Goal: Task Accomplishment & Management: Use online tool/utility

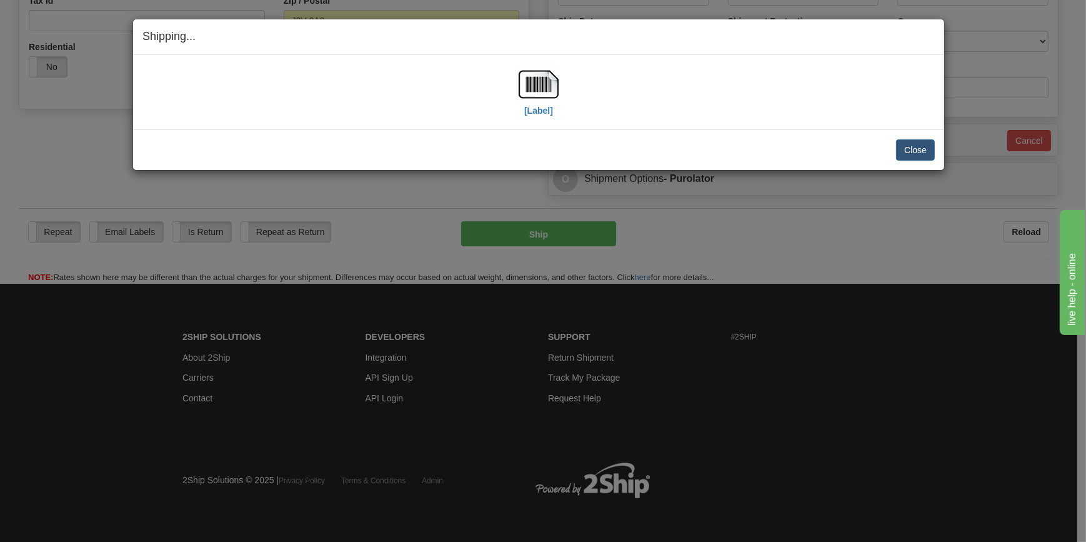
scroll to position [419, 0]
click at [909, 144] on button "Close" at bounding box center [915, 149] width 39 height 21
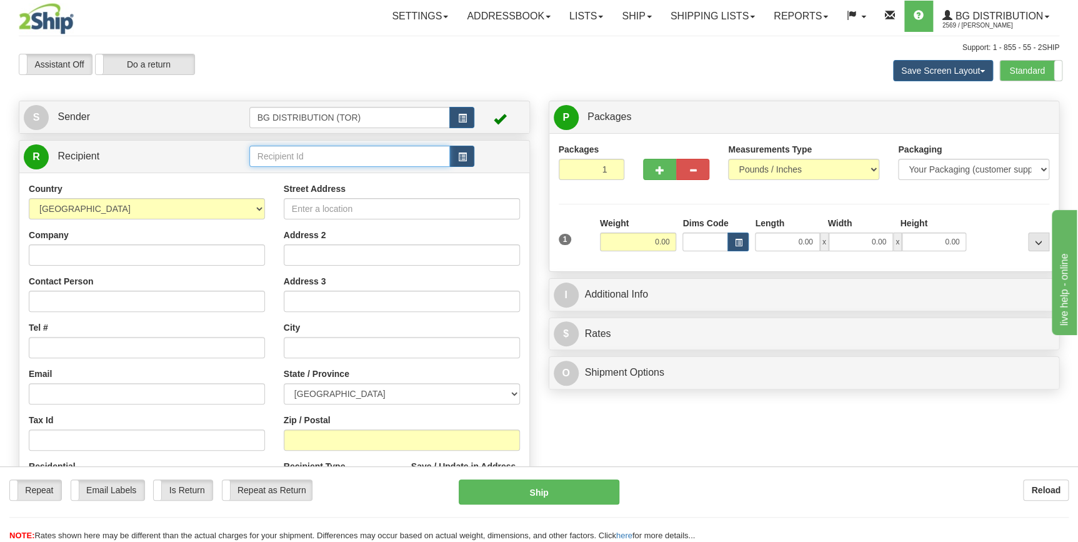
click at [296, 154] on input "text" at bounding box center [349, 156] width 201 height 21
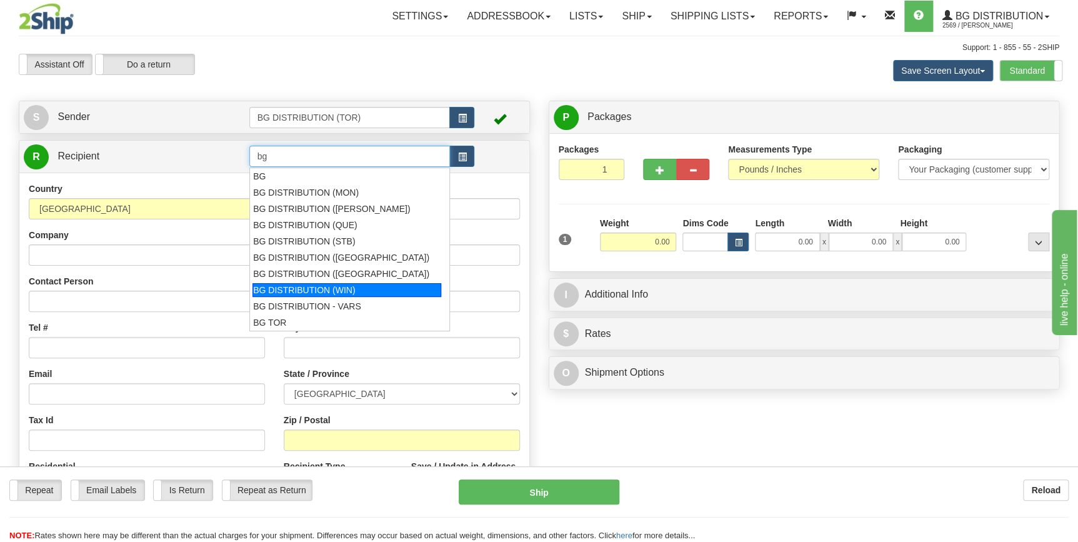
click at [315, 289] on div "BG DISTRIBUTION (WIN)" at bounding box center [346, 290] width 189 height 14
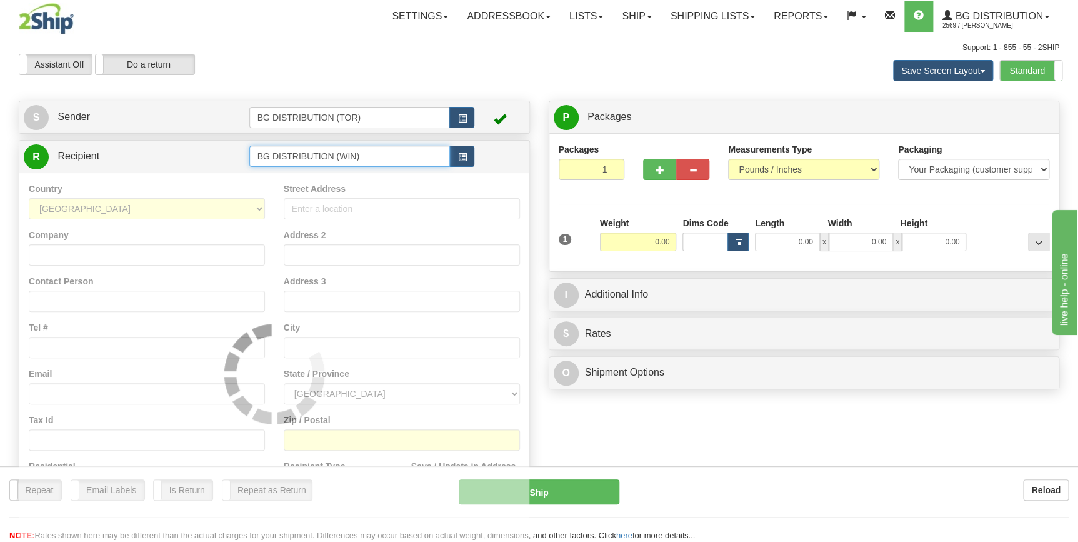
type input "BG DISTRIBUTION (WIN)"
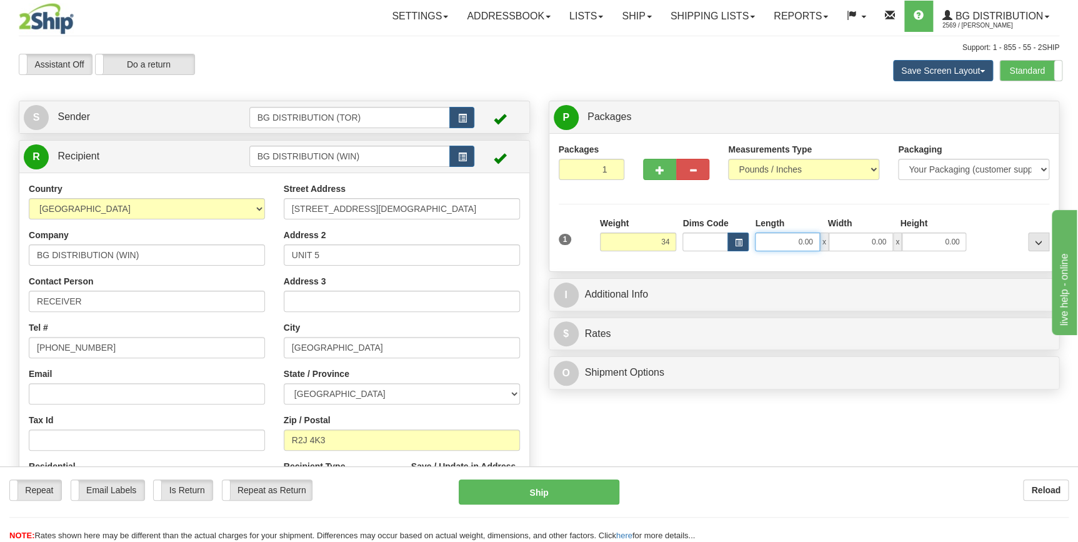
type input "34.00"
click at [809, 242] on input "0.00" at bounding box center [787, 241] width 64 height 19
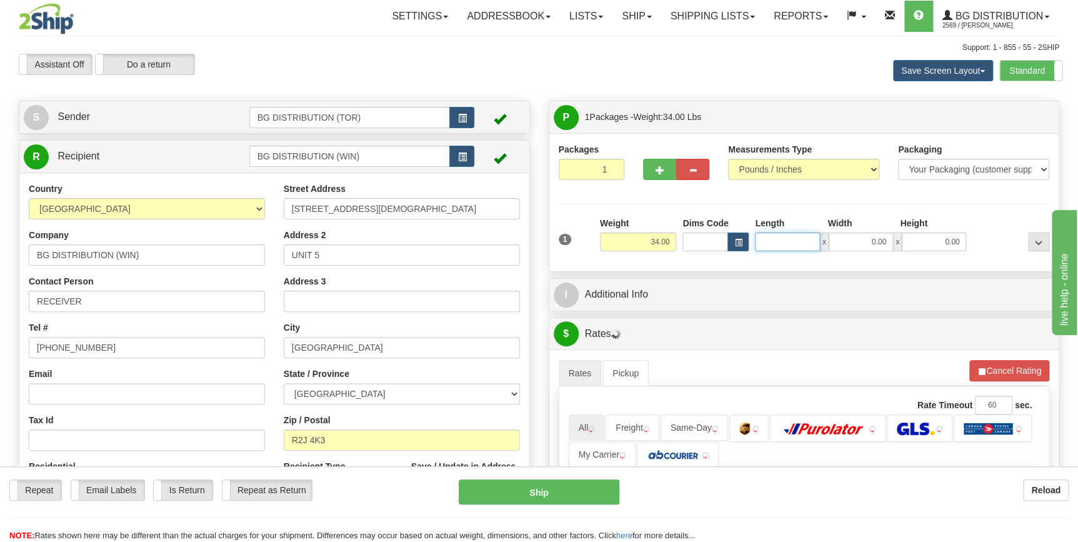
click at [809, 242] on input "Length" at bounding box center [787, 241] width 64 height 19
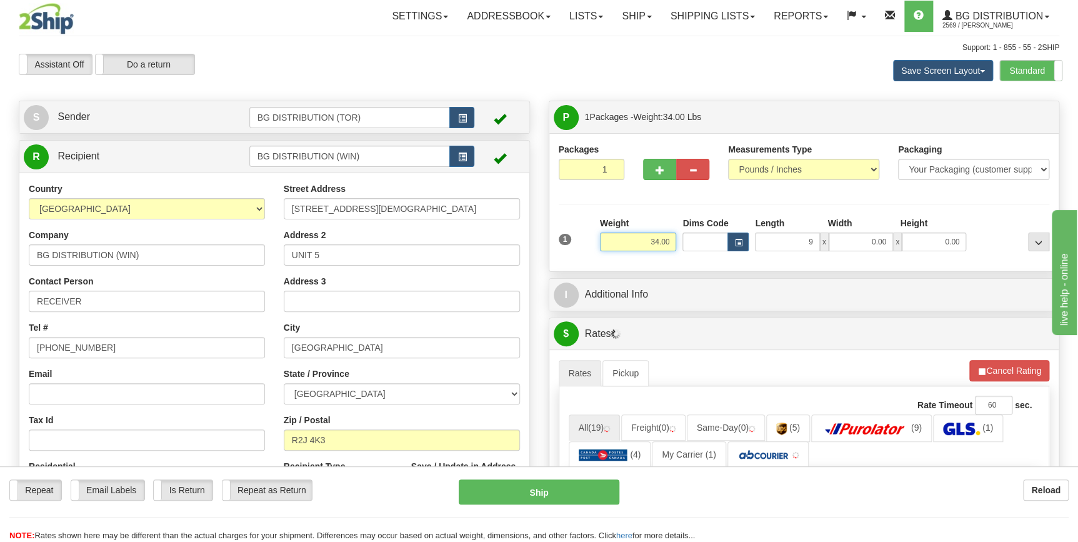
type input "9.00"
click at [655, 242] on input "34.00" at bounding box center [638, 241] width 77 height 19
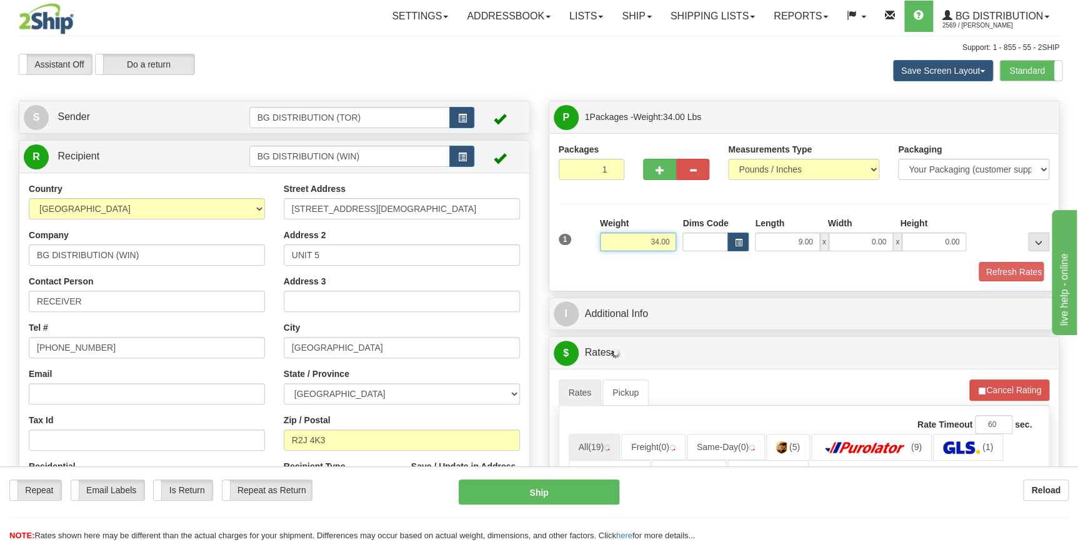
click at [655, 242] on input "34.00" at bounding box center [638, 241] width 77 height 19
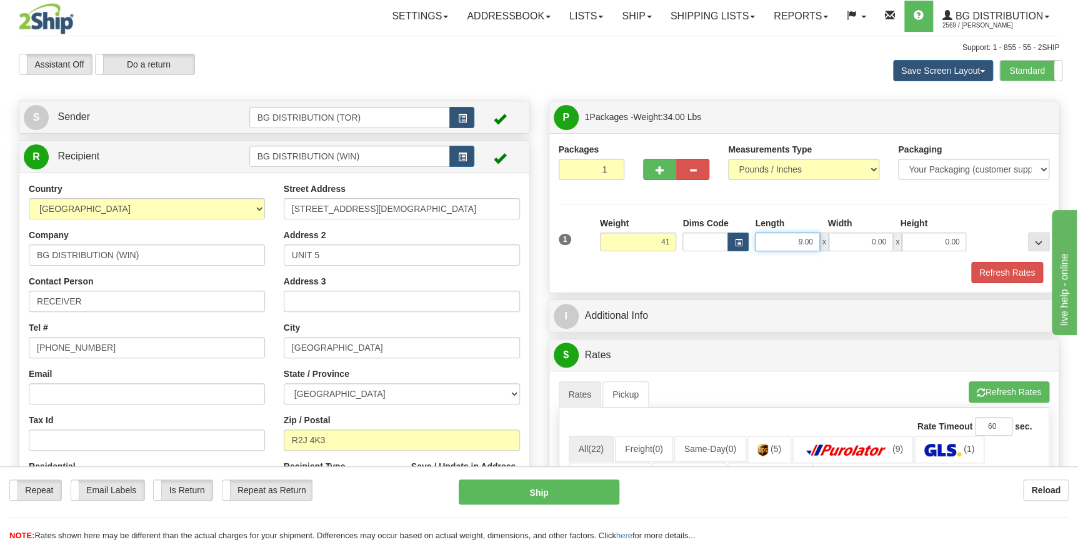
type input "41.00"
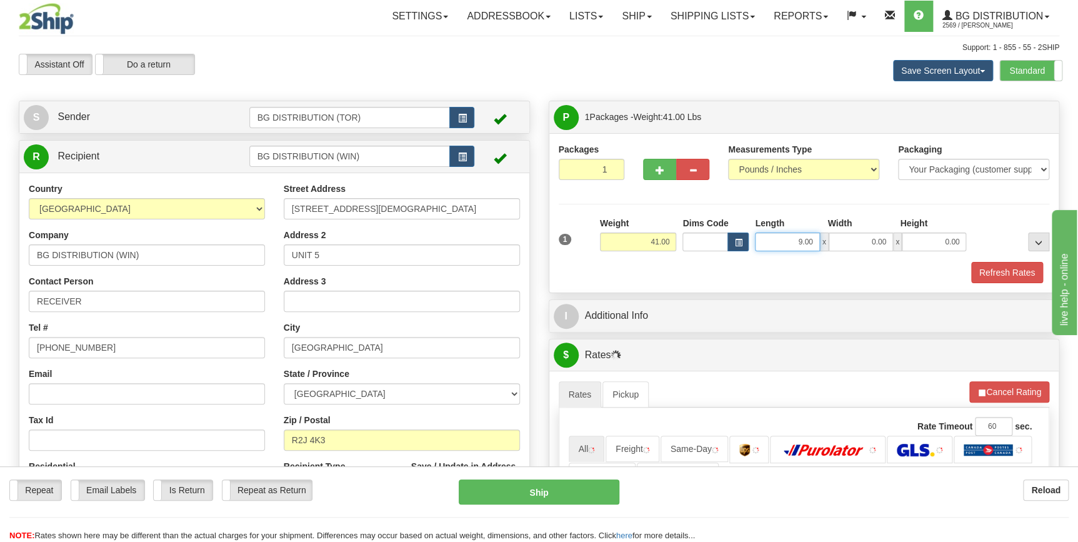
click at [787, 242] on input "9.00" at bounding box center [787, 241] width 64 height 19
type input "34.00"
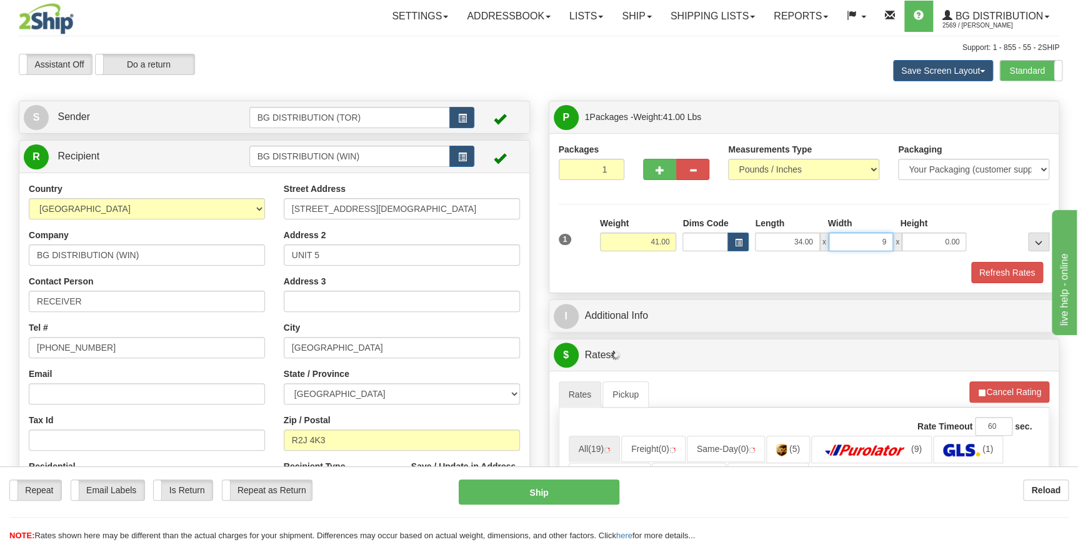
type input "9.00"
type input "1.00"
click at [708, 276] on div "Refresh Rates" at bounding box center [803, 272] width 497 height 21
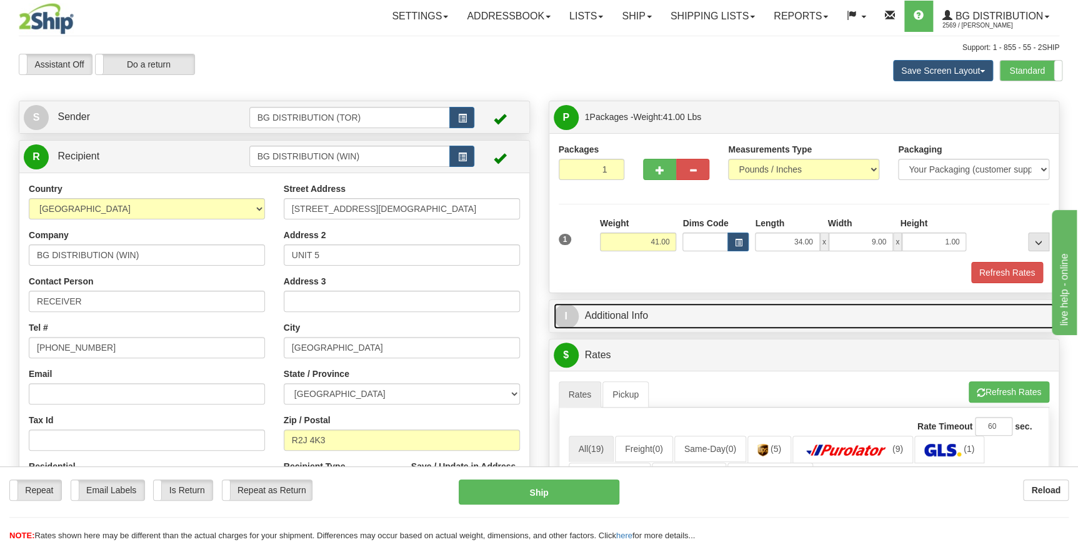
click at [665, 322] on link "I Additional Info" at bounding box center [804, 316] width 501 height 26
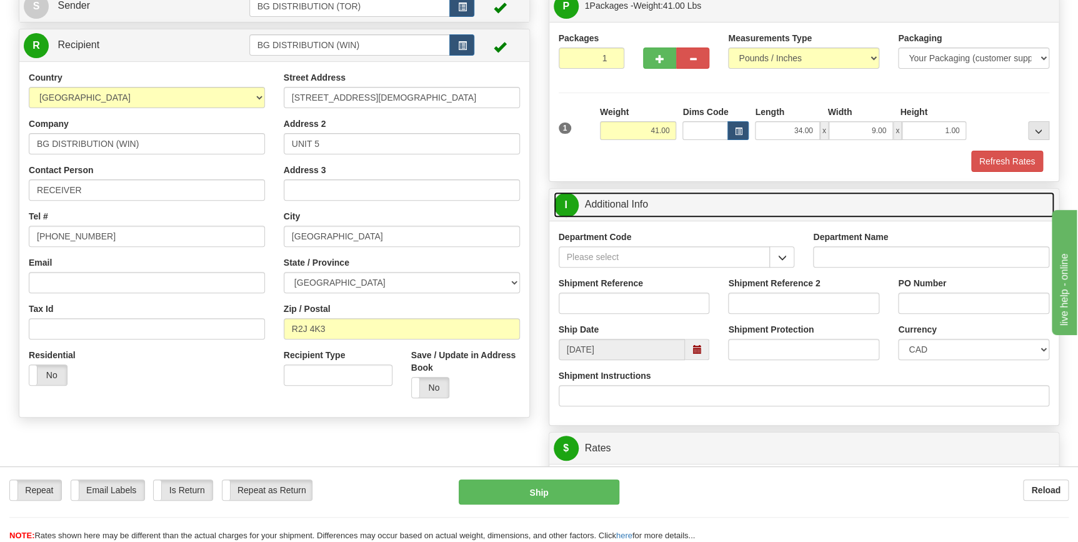
scroll to position [113, 0]
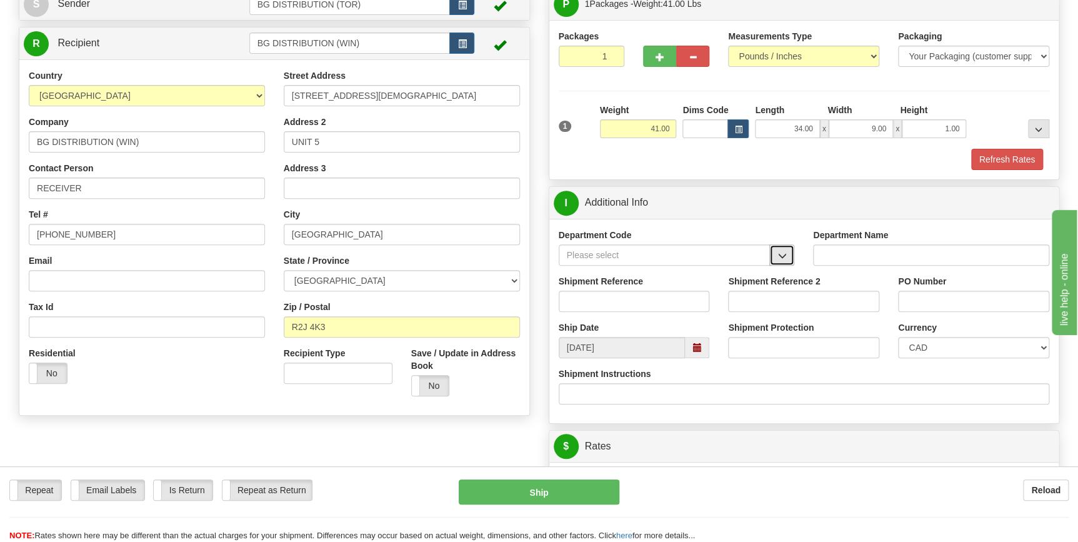
click at [791, 259] on button "button" at bounding box center [781, 254] width 25 height 21
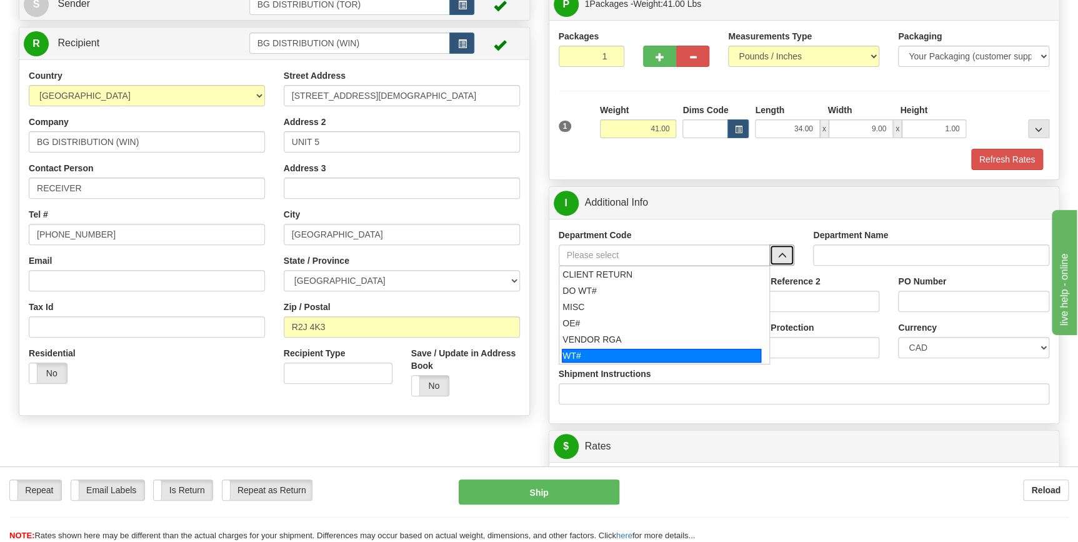
click at [661, 351] on div "WT#" at bounding box center [661, 356] width 199 height 14
type input "WT#"
type input "WAREHOUSE TRANSFERS"
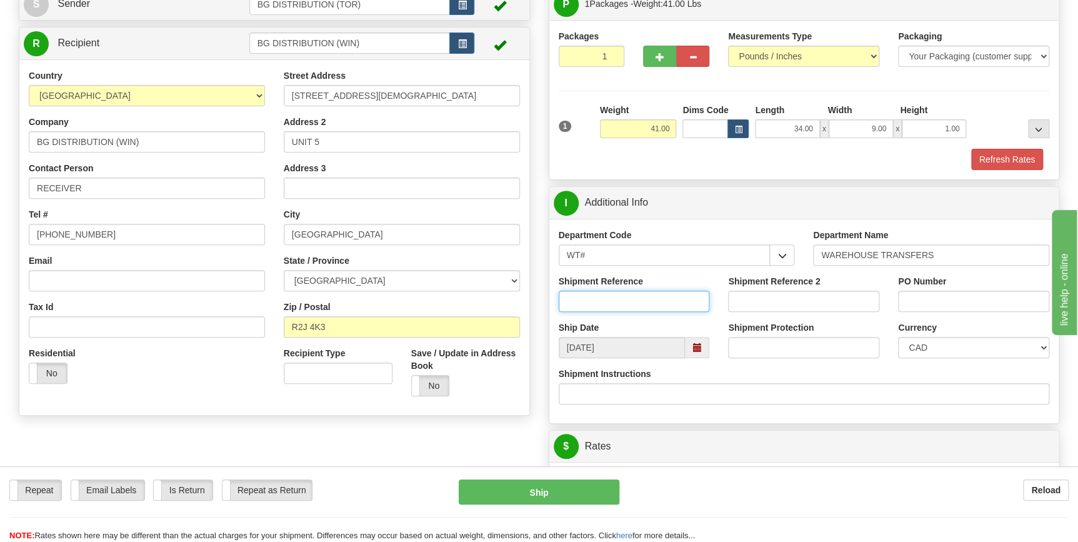
click at [609, 301] on input "Shipment Reference" at bounding box center [634, 301] width 151 height 21
click at [587, 301] on input "167949-00" at bounding box center [634, 301] width 151 height 21
type input "167949-00"
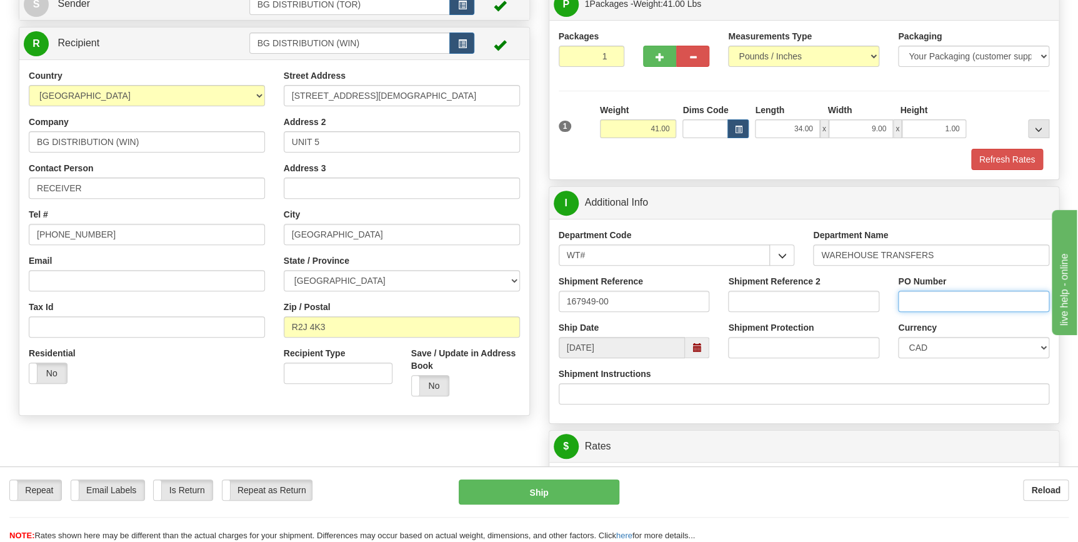
click at [929, 301] on input "PO Number" at bounding box center [973, 301] width 151 height 21
paste input "167949-00"
type input "167949-00"
click at [936, 318] on div "PO Number 167949-00" at bounding box center [974, 298] width 170 height 46
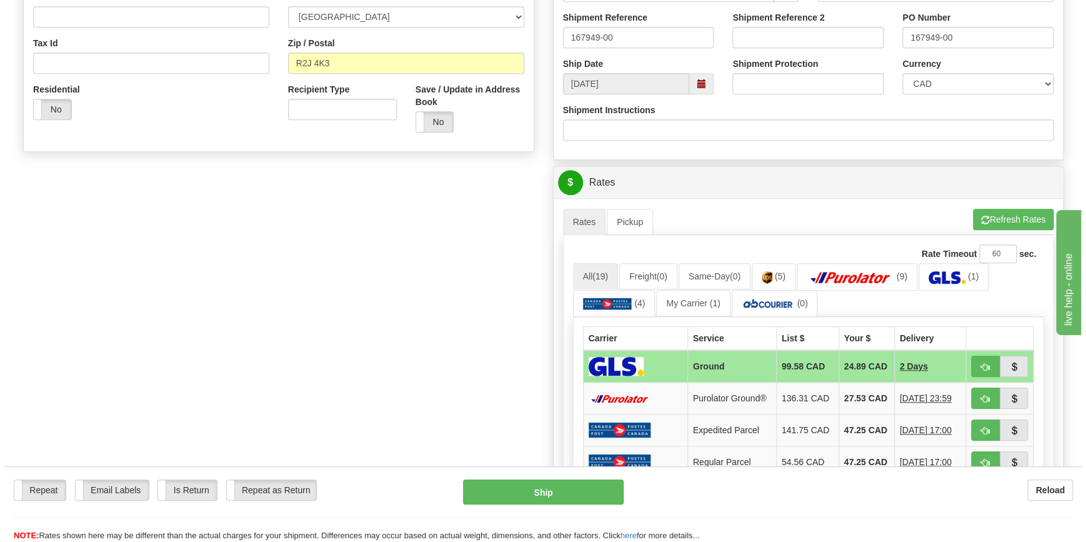
scroll to position [397, 0]
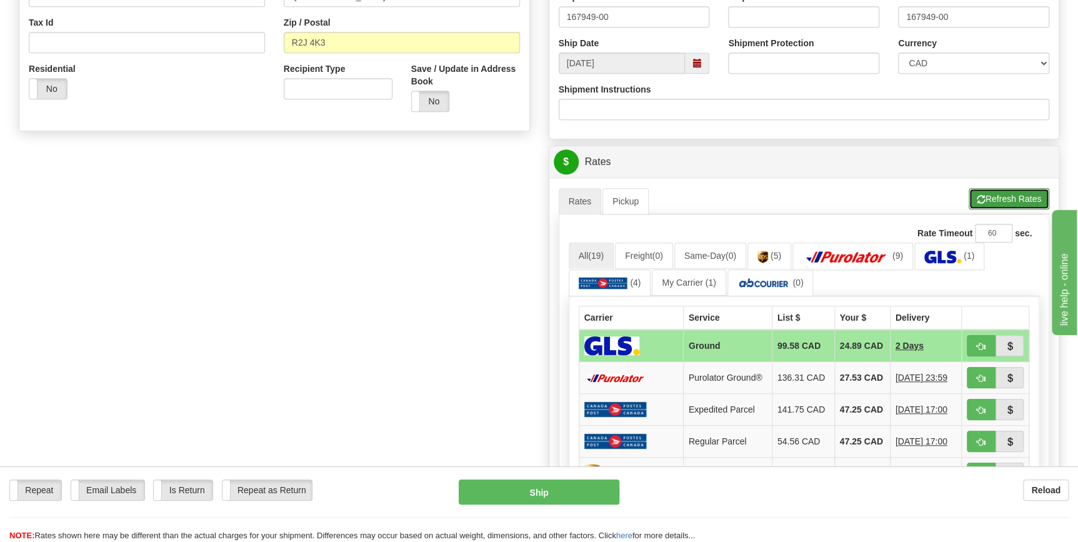
click at [1015, 200] on button "Refresh Rates" at bounding box center [1009, 198] width 81 height 21
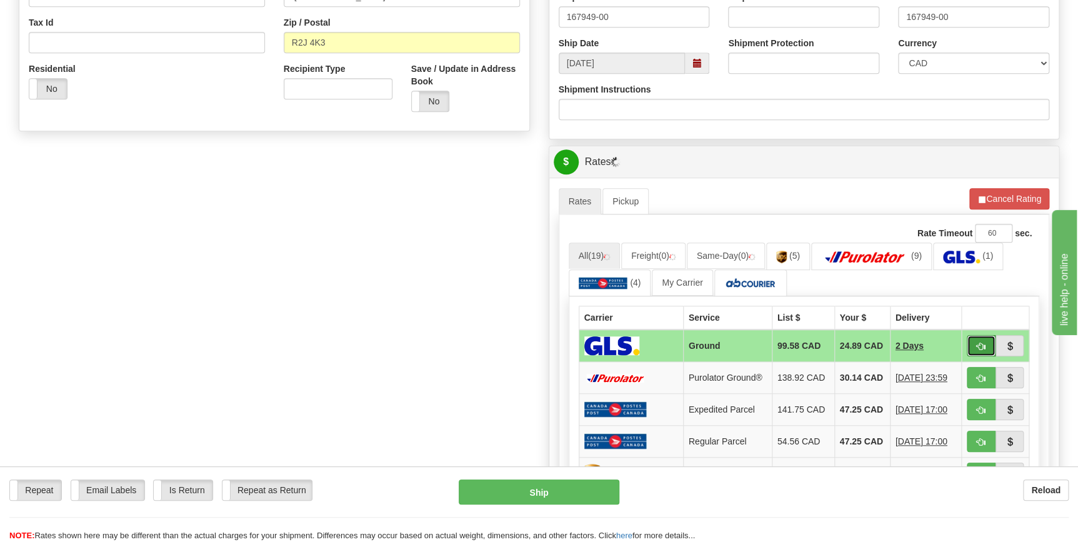
click at [981, 347] on span "button" at bounding box center [981, 346] width 9 height 8
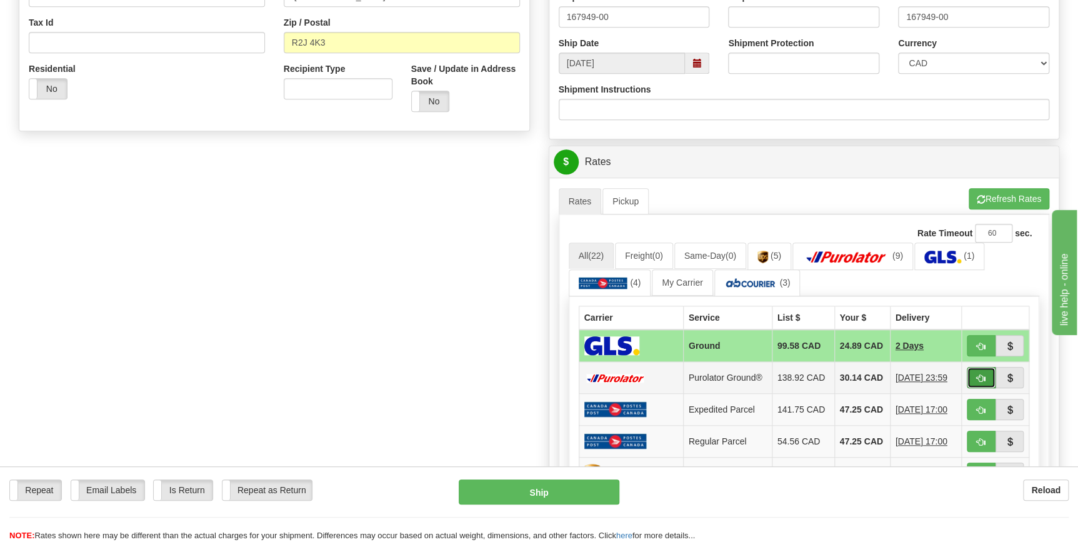
click at [981, 381] on span "button" at bounding box center [981, 378] width 9 height 8
type input "260"
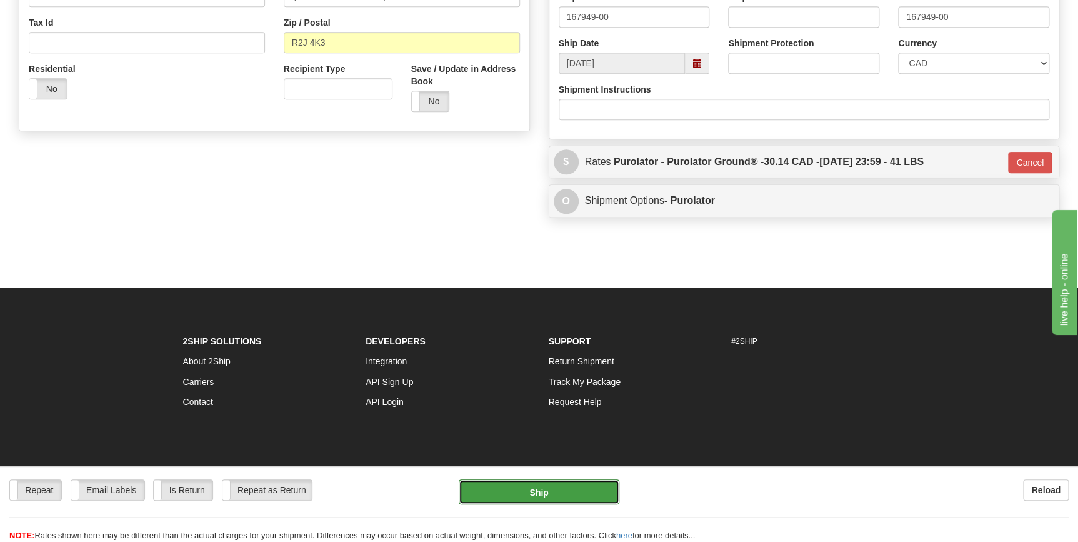
click at [560, 494] on button "Ship" at bounding box center [539, 491] width 161 height 25
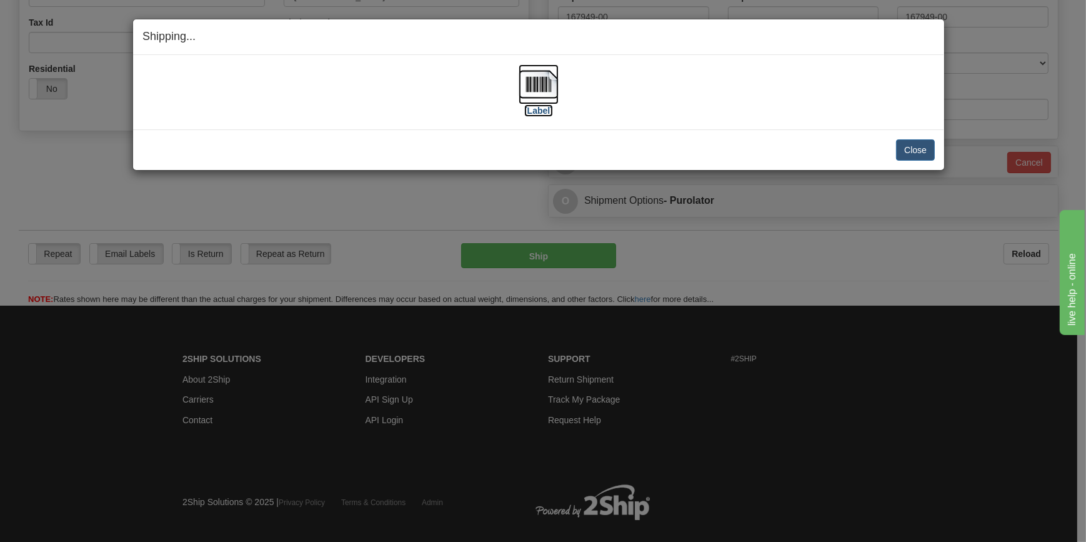
click at [537, 89] on img at bounding box center [539, 84] width 40 height 40
click at [918, 151] on button "Close" at bounding box center [915, 149] width 39 height 21
